Goal: Transaction & Acquisition: Purchase product/service

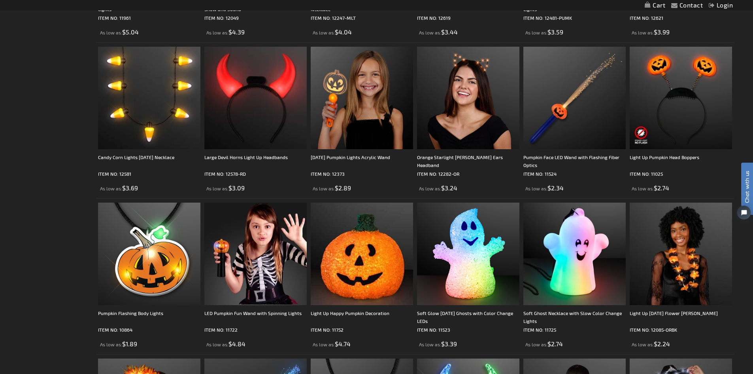
scroll to position [954, 0]
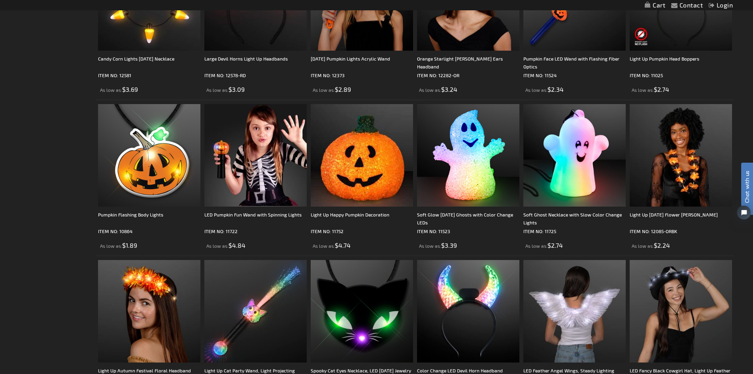
drag, startPoint x: 1486, startPoint y: 154, endPoint x: 752, endPoint y: 198, distance: 735.8
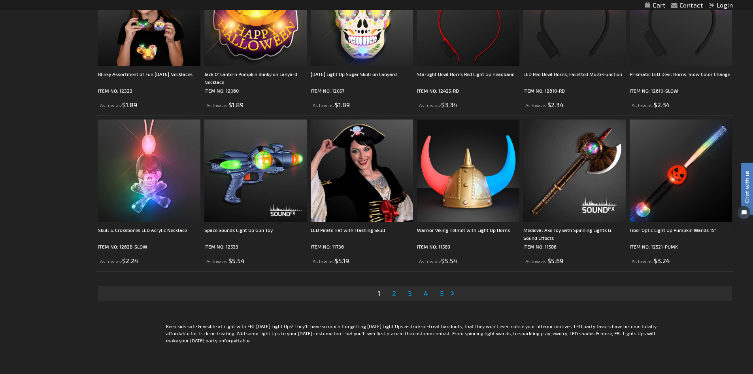
scroll to position [1569, 0]
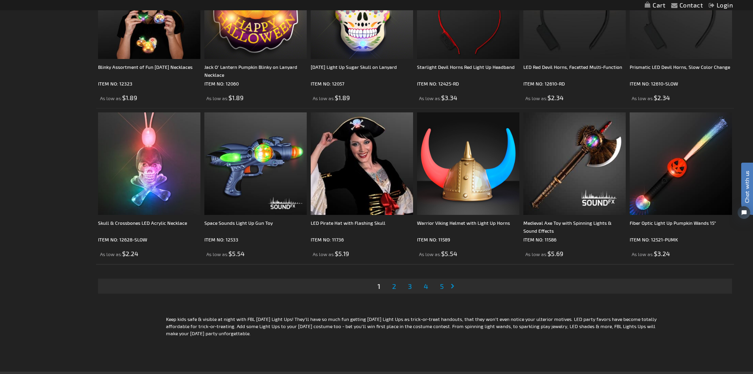
click at [391, 285] on link "Page 2" at bounding box center [394, 286] width 7 height 12
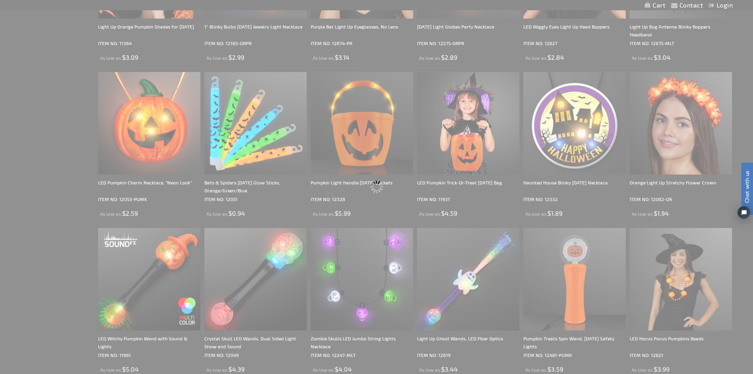
scroll to position [0, 0]
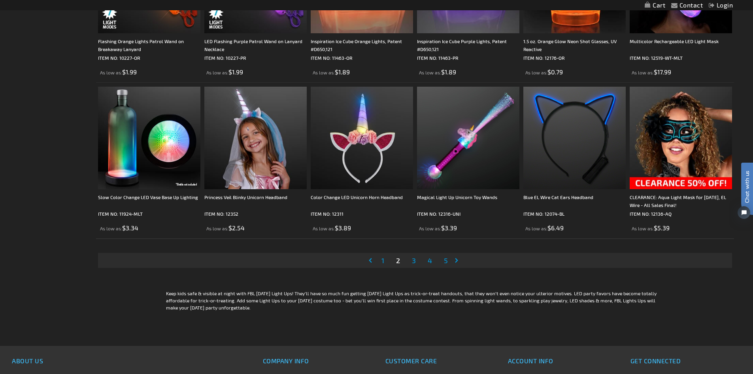
scroll to position [1603, 0]
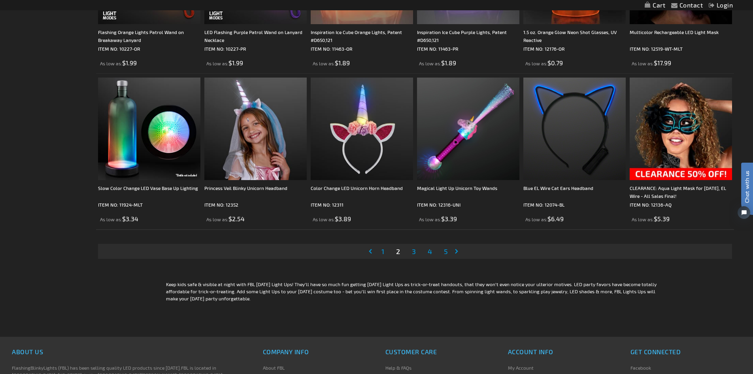
click at [414, 250] on span "3" at bounding box center [414, 251] width 4 height 9
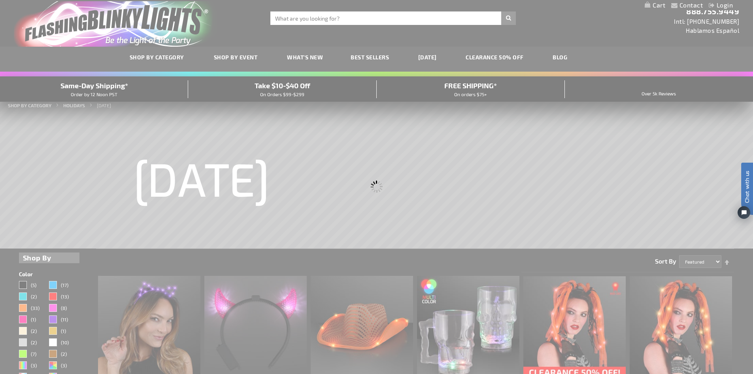
scroll to position [0, 0]
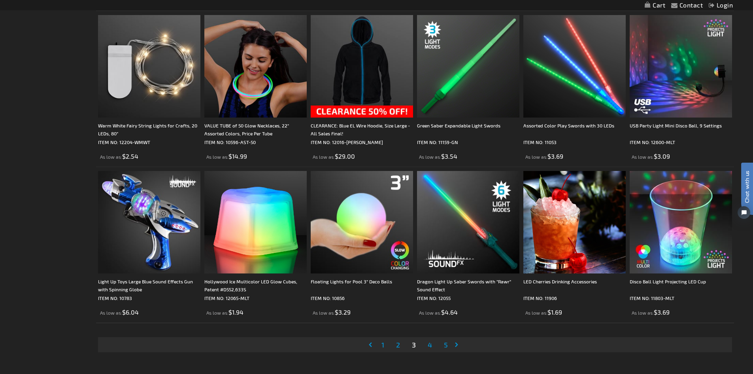
scroll to position [1575, 0]
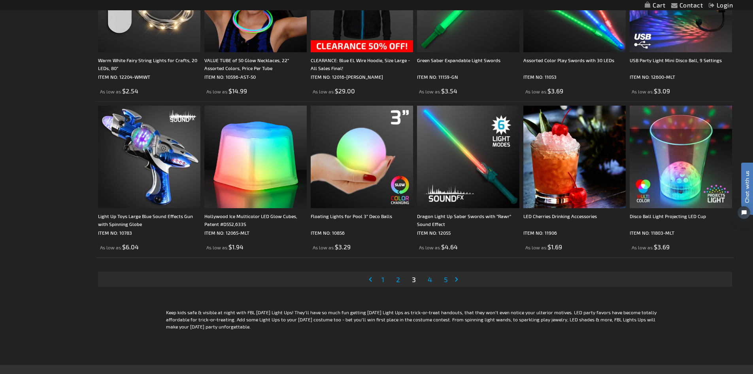
click at [431, 277] on span "4" at bounding box center [430, 279] width 4 height 9
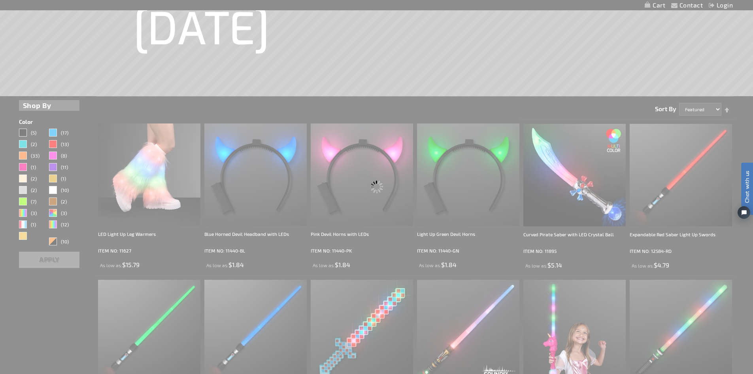
scroll to position [0, 0]
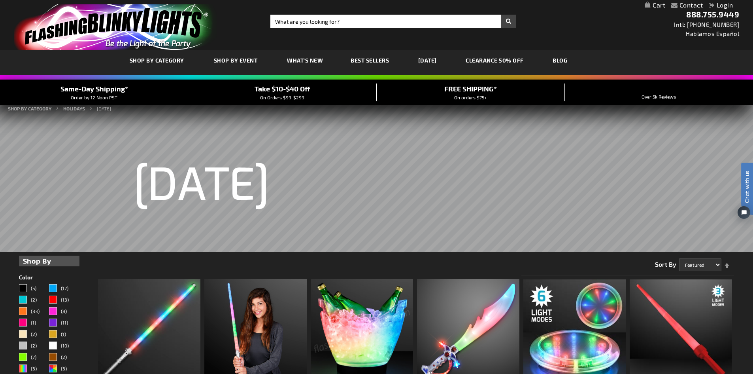
click at [368, 60] on span "Best Sellers" at bounding box center [370, 60] width 38 height 7
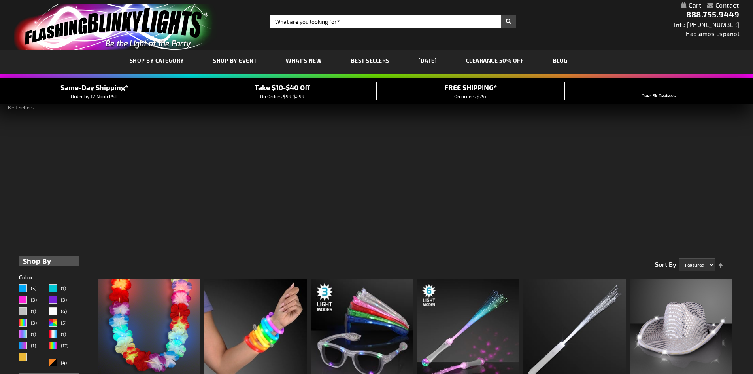
click at [441, 59] on link "[DATE]" at bounding box center [427, 60] width 30 height 26
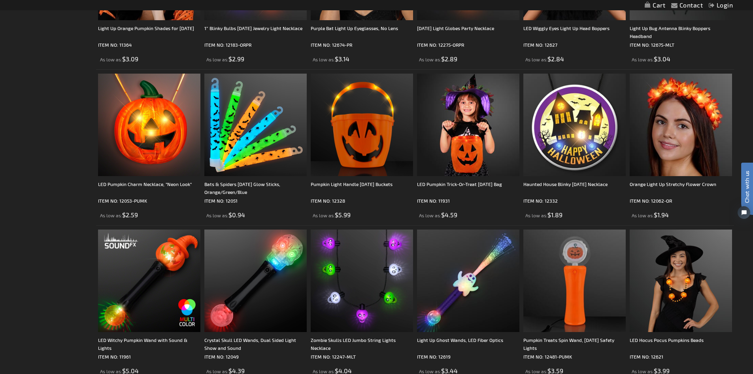
scroll to position [533, 0]
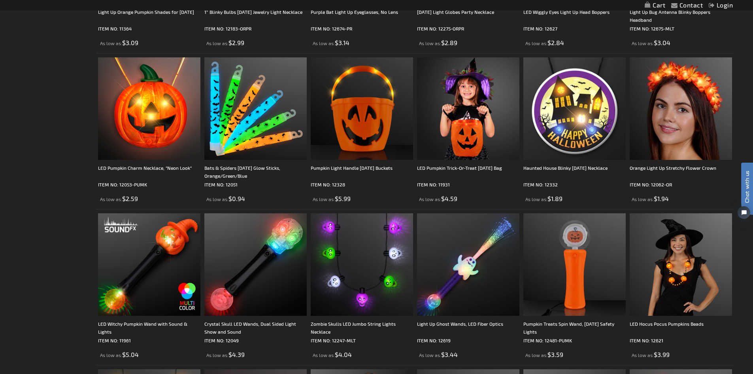
drag, startPoint x: 1486, startPoint y: 161, endPoint x: 750, endPoint y: 137, distance: 736.5
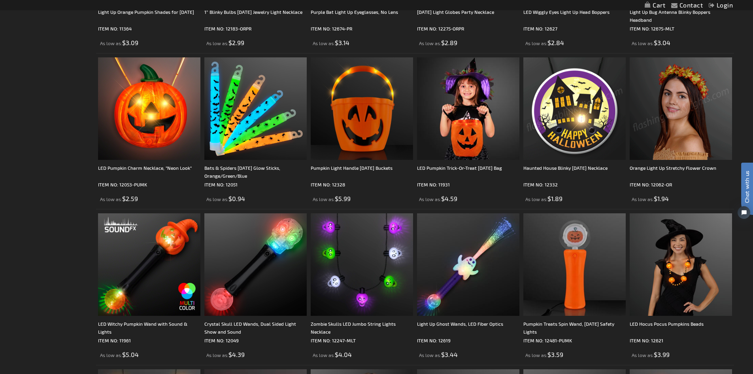
click at [585, 110] on img at bounding box center [574, 108] width 102 height 102
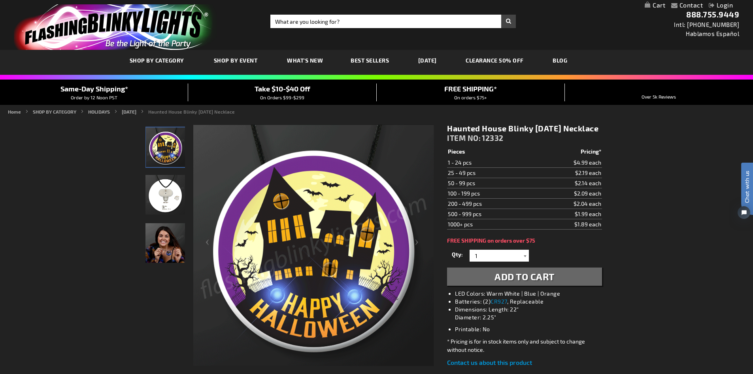
click at [524, 261] on div at bounding box center [525, 255] width 8 height 12
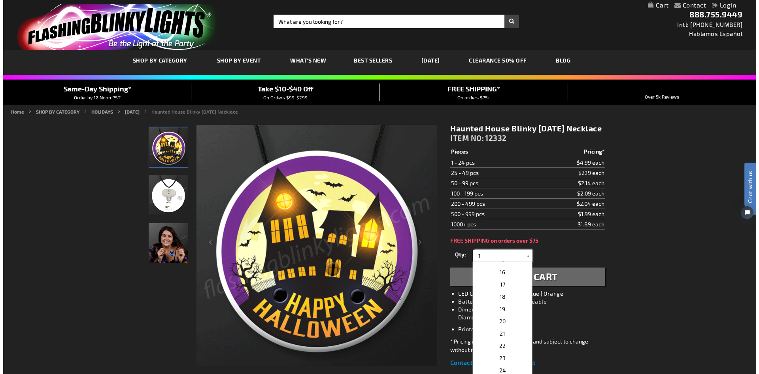
scroll to position [154, 0]
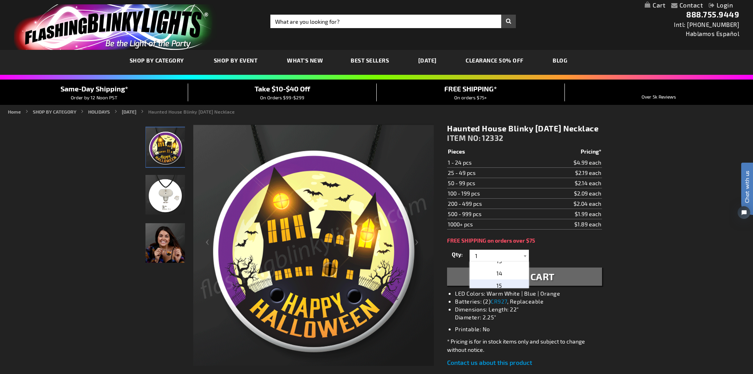
click at [496, 285] on div "Qty 1 2 3 4 5 6 7 8 9 10 11 12 13 14 15 16 17 18 19 20 21 22 23 24 25 50 75 100…" at bounding box center [524, 266] width 155 height 38
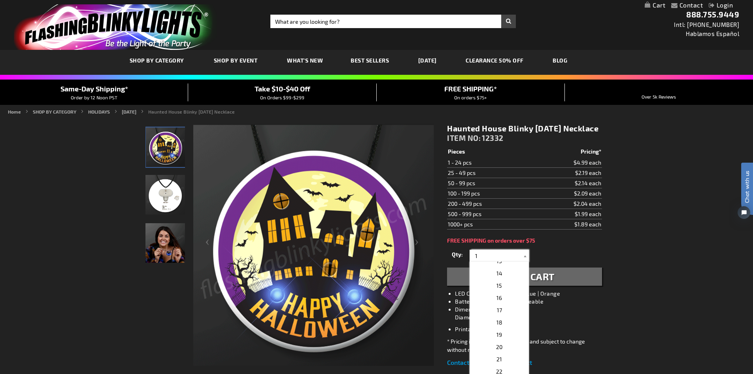
click at [497, 261] on input "1" at bounding box center [500, 255] width 57 height 12
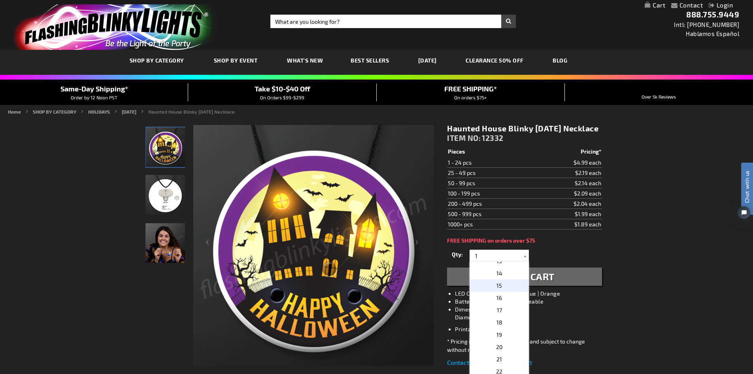
click at [497, 291] on p "15" at bounding box center [499, 285] width 59 height 12
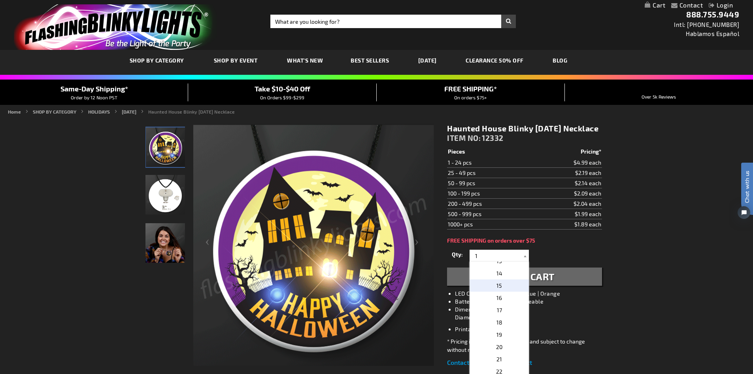
type input "15"
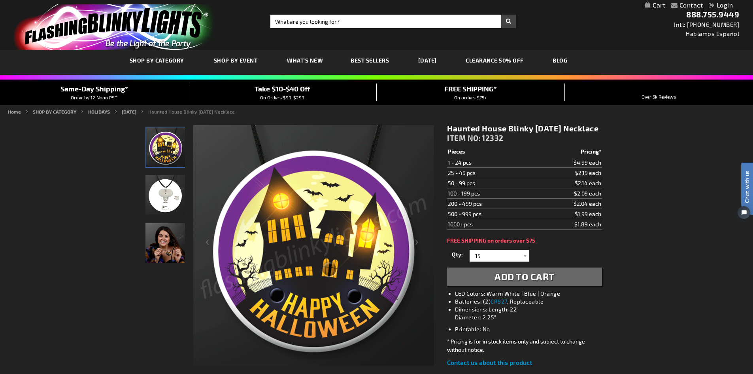
click at [498, 282] on span "Add to Cart" at bounding box center [525, 275] width 60 height 11
